Goal: Check status: Check status

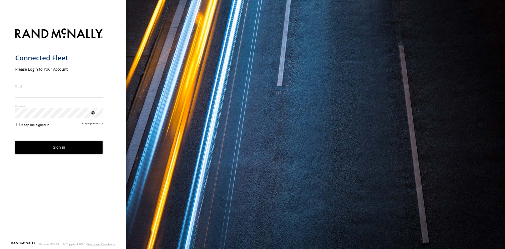
type input "**********"
click at [63, 151] on button "Sign in" at bounding box center [59, 147] width 88 height 13
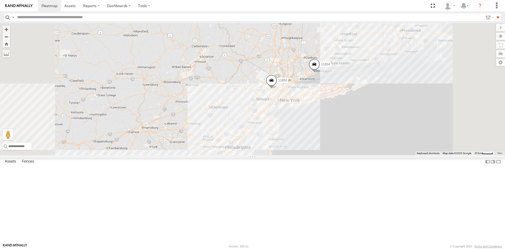
drag, startPoint x: 366, startPoint y: 56, endPoint x: 349, endPoint y: 94, distance: 41.6
click at [352, 90] on div "2208-015910002284753 11852 5829 11834 2212" at bounding box center [252, 89] width 505 height 132
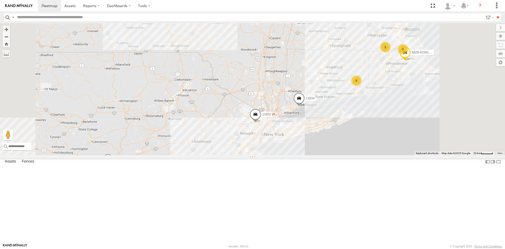
click at [261, 123] on span at bounding box center [256, 115] width 12 height 14
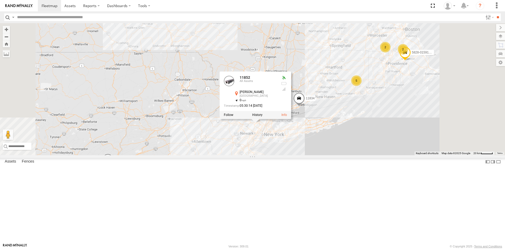
click at [343, 98] on div "2208-015910002284753 11852 5829 11834 2212 3 5 11838 6 2205 5828-01591000244655…" at bounding box center [252, 89] width 505 height 132
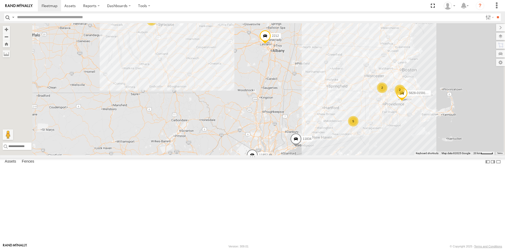
drag, startPoint x: 351, startPoint y: 75, endPoint x: 349, endPoint y: 108, distance: 33.2
click at [349, 108] on div "2208-015910002284753 11852 5829 11834 2212 3 5 11838 6 2205 5828-01591000244655…" at bounding box center [252, 89] width 505 height 132
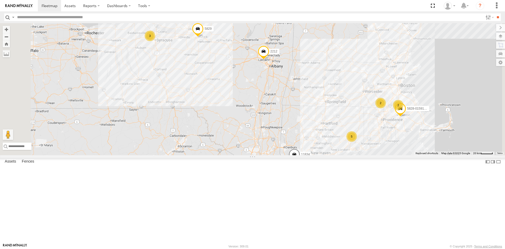
click at [270, 59] on span at bounding box center [264, 52] width 12 height 14
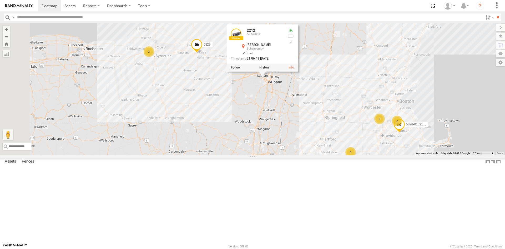
click at [328, 142] on div "2208-015910002284753 11852 5829 11834 2212 11843 2207 2212 All Assets Morris Rd…" at bounding box center [252, 89] width 505 height 132
